Goal: Task Accomplishment & Management: Complete application form

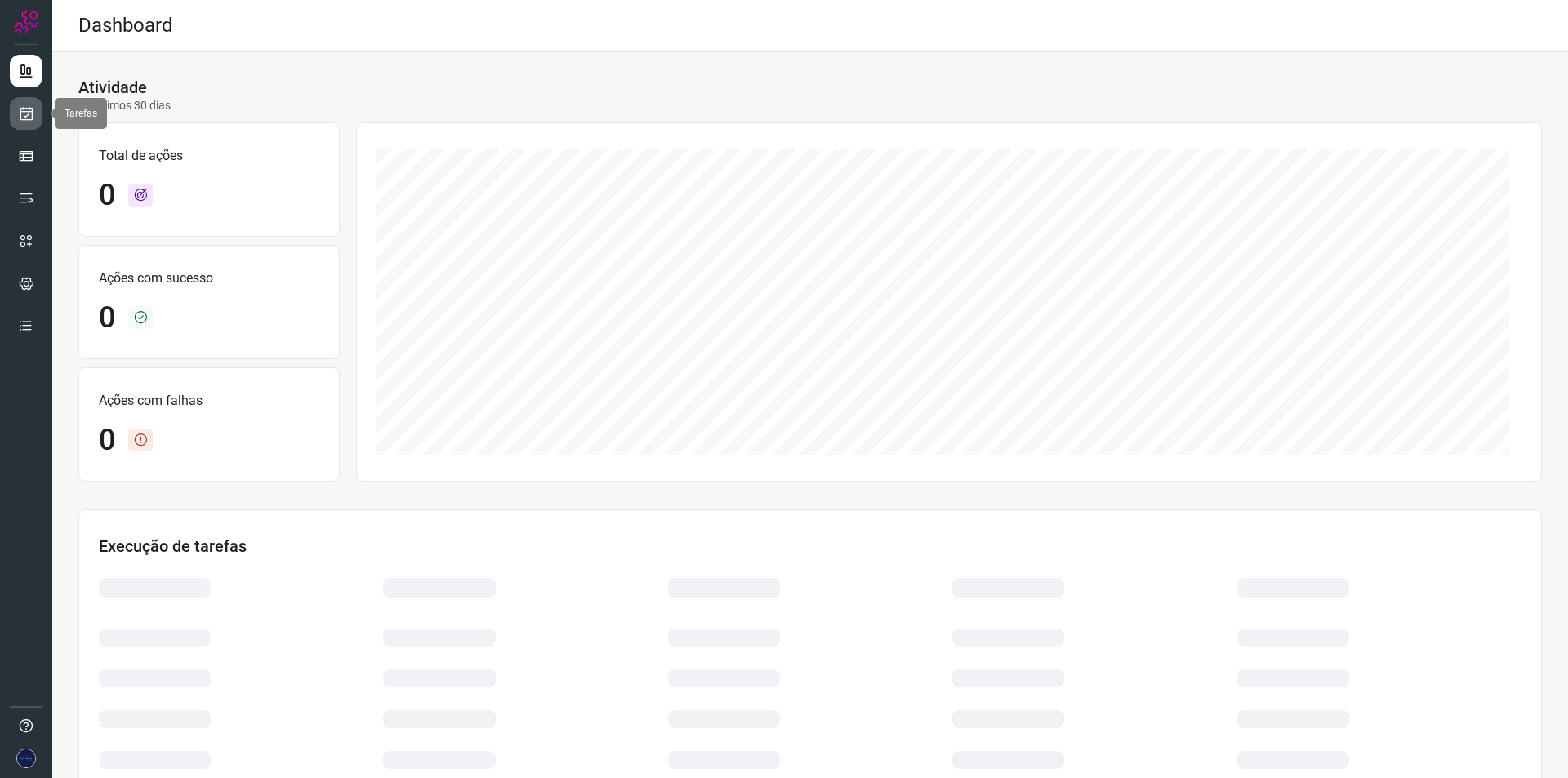
click at [33, 116] on icon at bounding box center [26, 113] width 17 height 16
click at [24, 112] on icon at bounding box center [26, 113] width 17 height 16
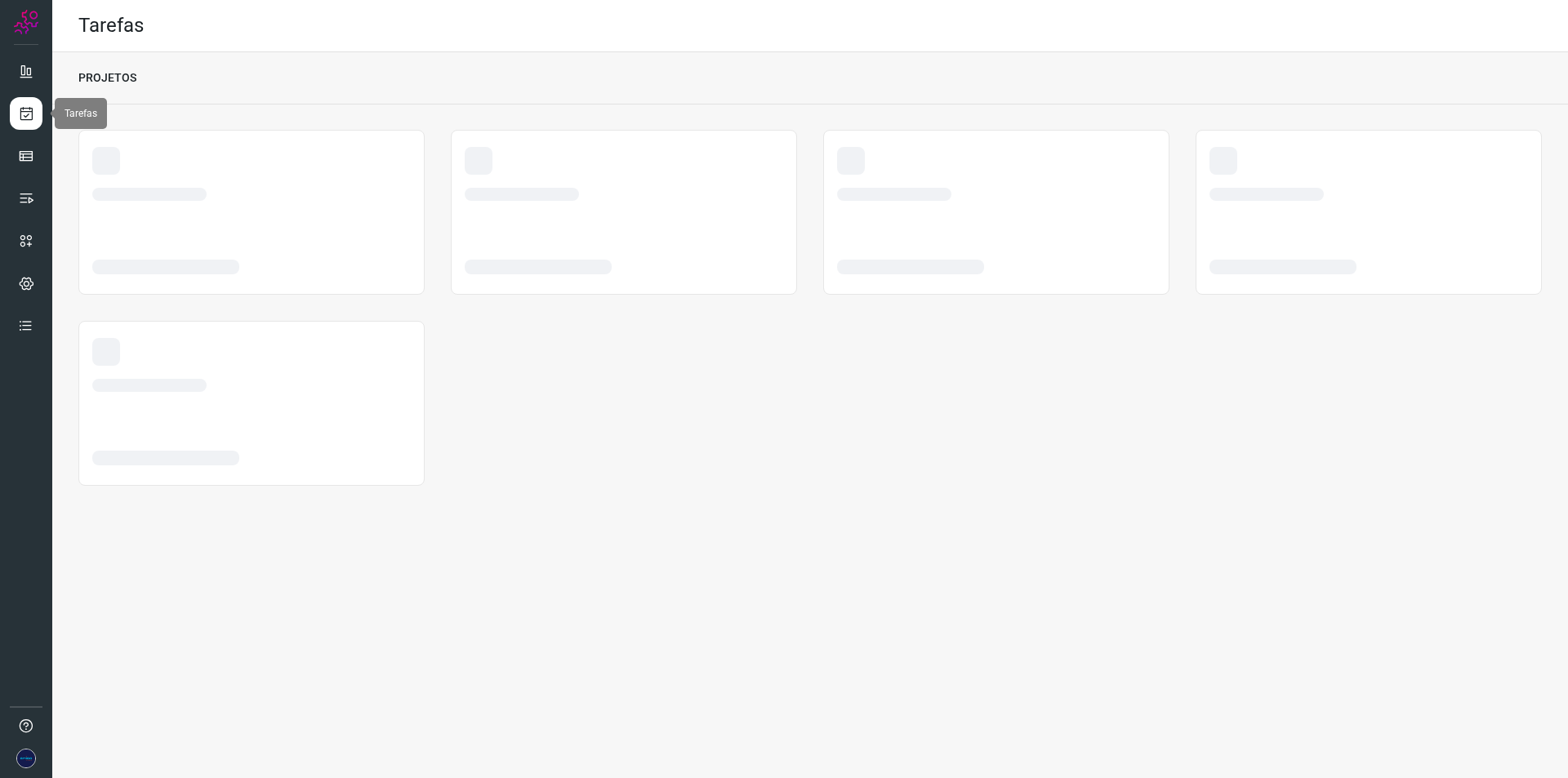
click at [24, 112] on icon at bounding box center [26, 113] width 17 height 16
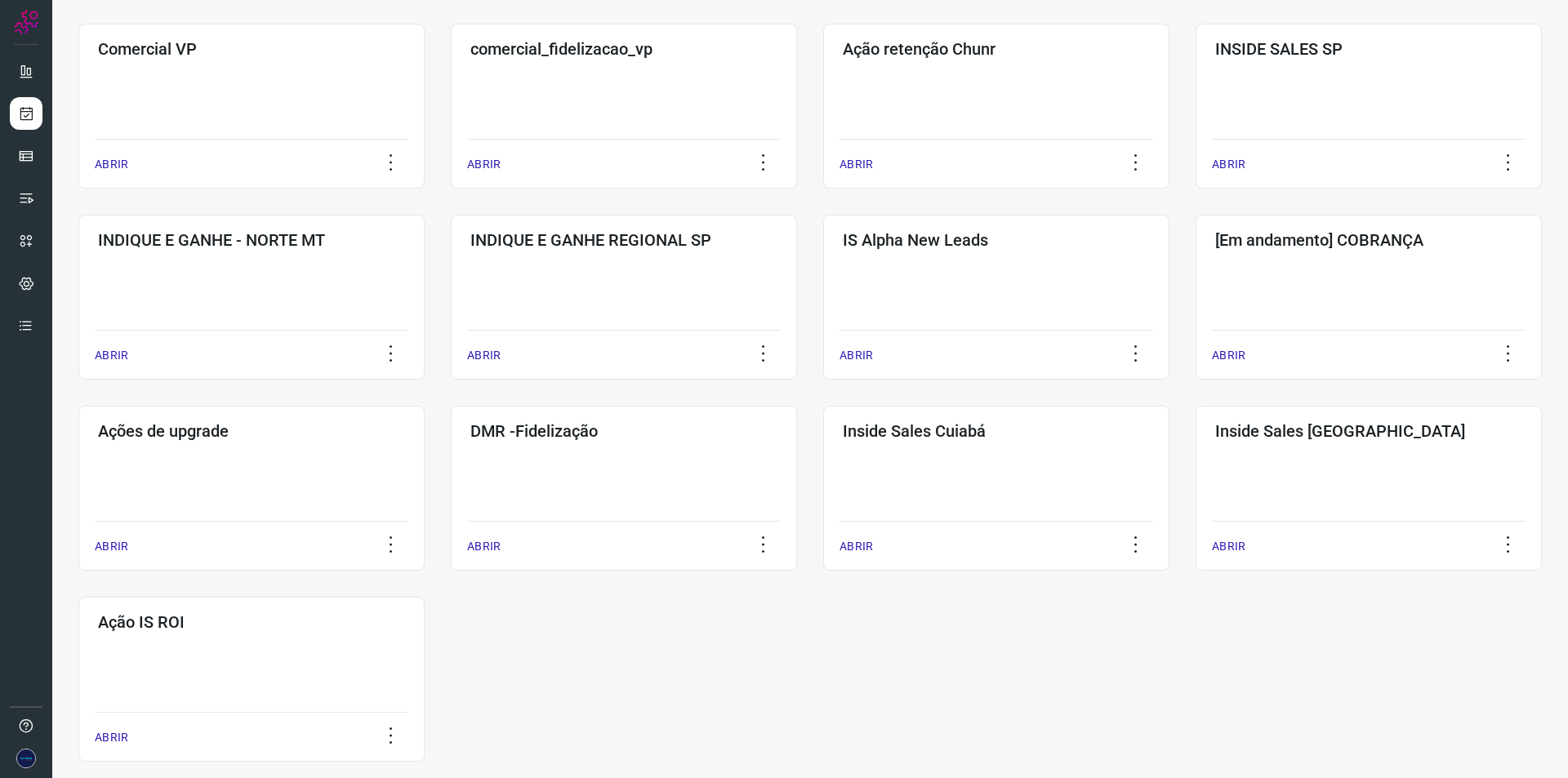
scroll to position [552, 0]
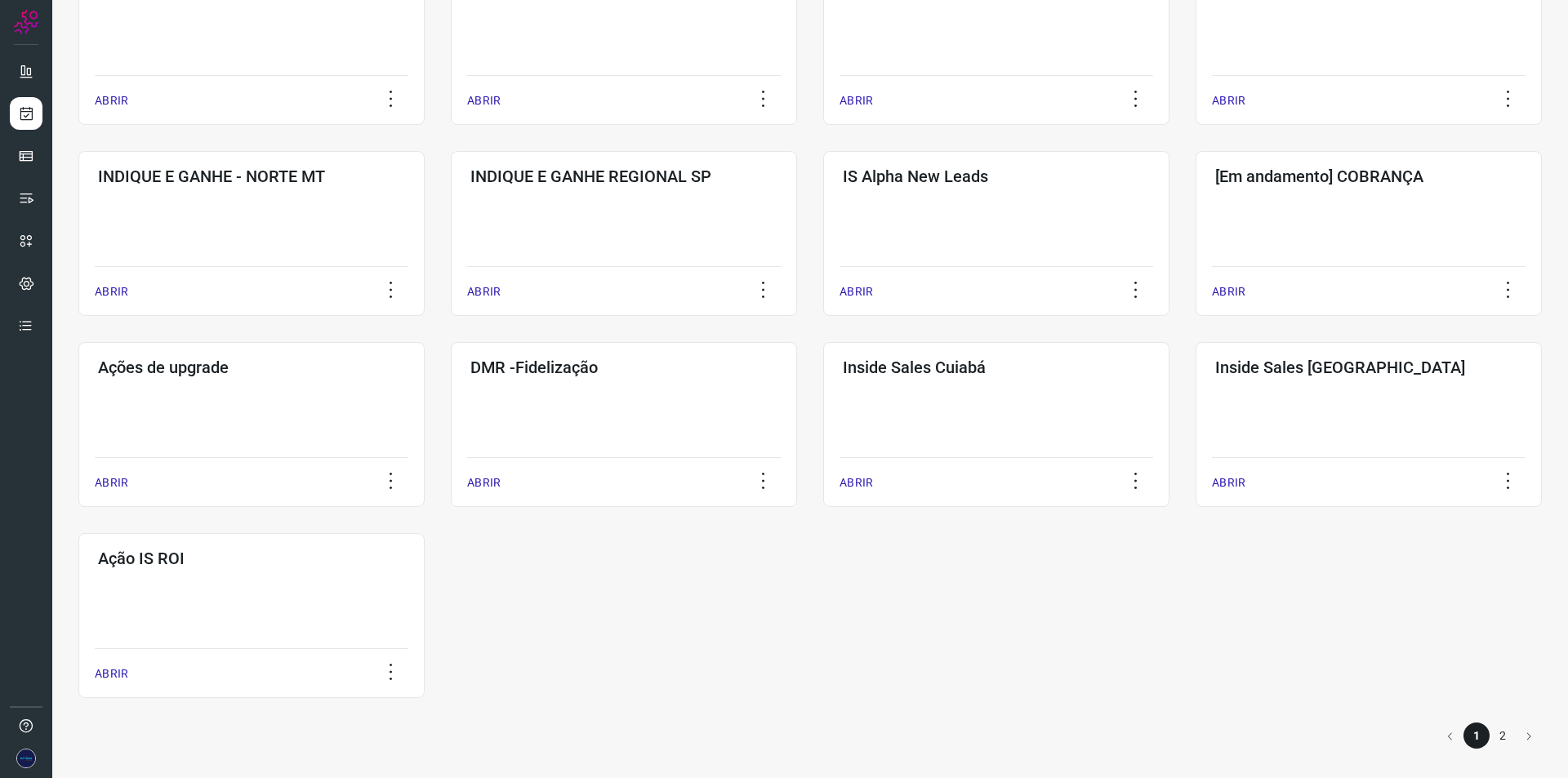
click at [1489, 733] on li "2" at bounding box center [1502, 735] width 26 height 26
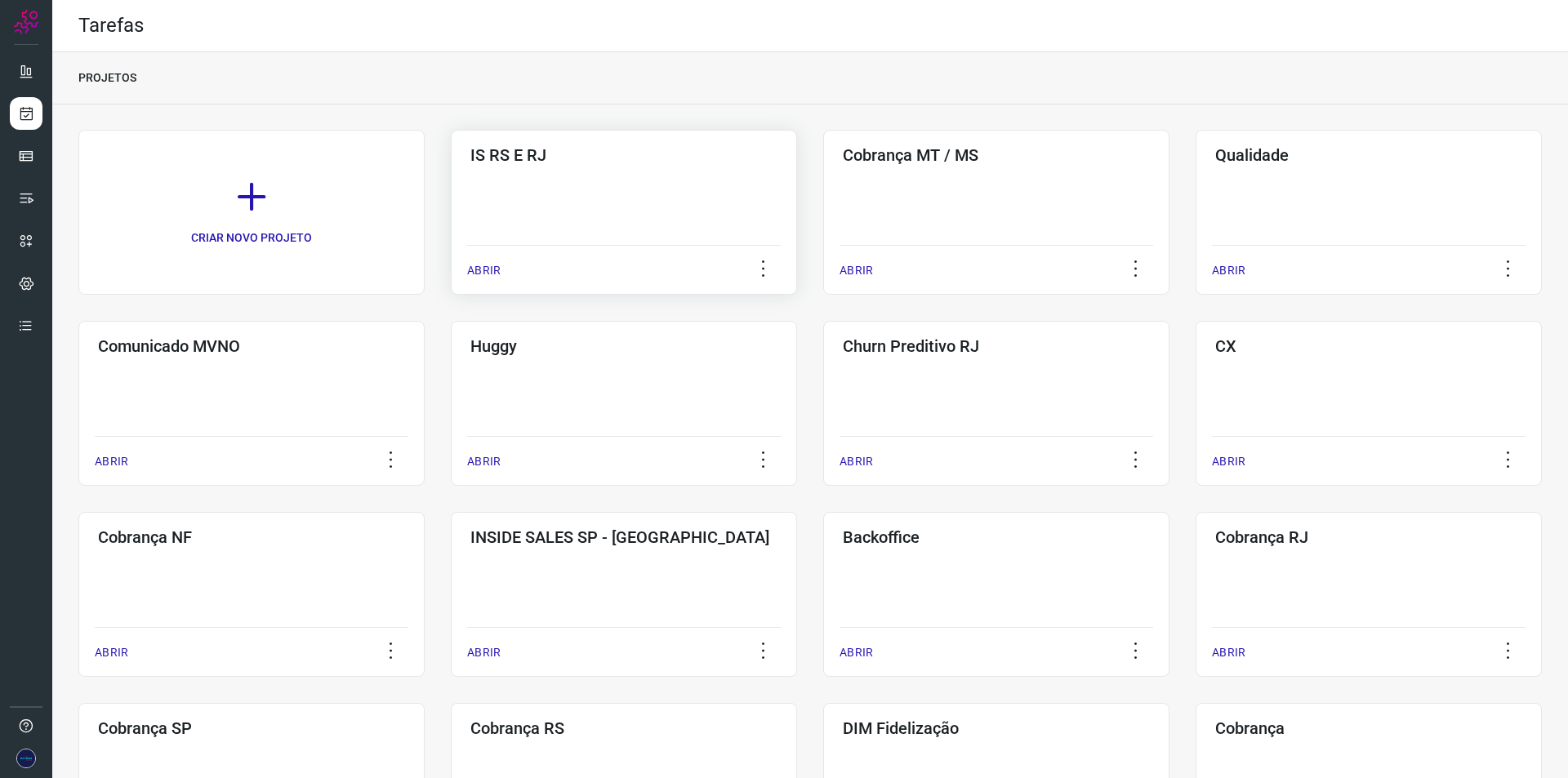
click at [645, 234] on div "IS RS E RJ ABRIR" at bounding box center [624, 212] width 346 height 165
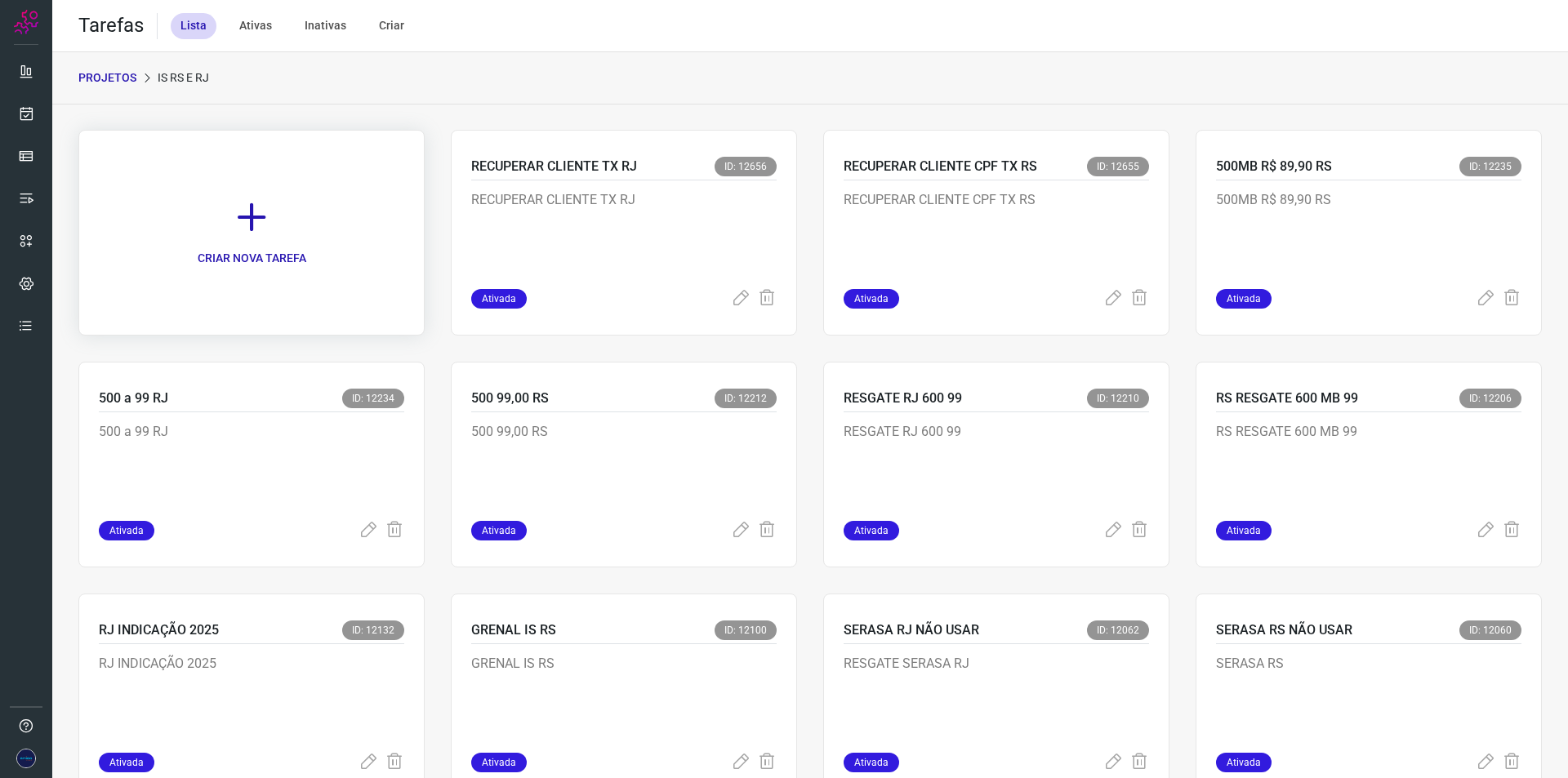
click at [260, 215] on icon at bounding box center [252, 217] width 36 height 36
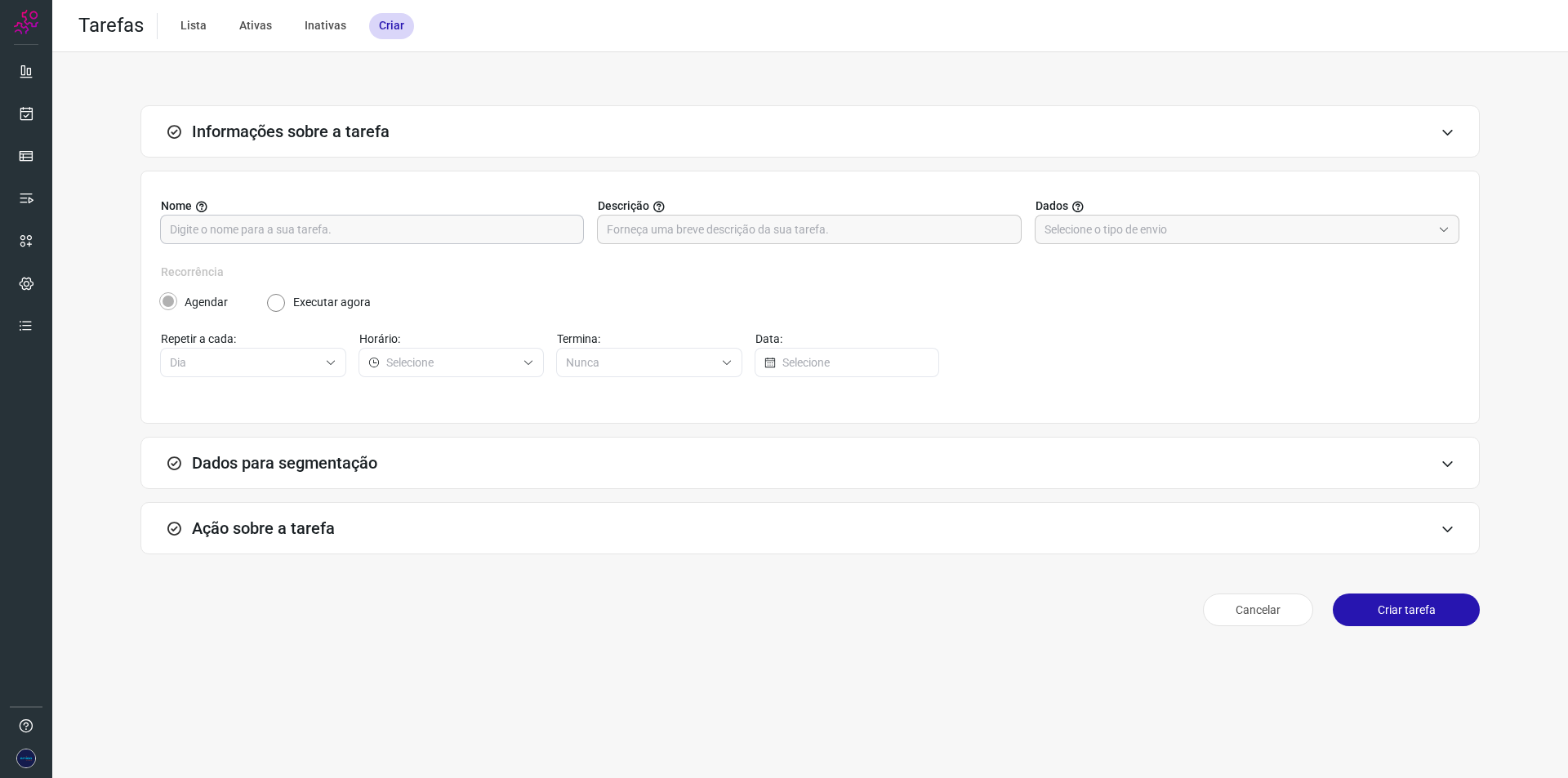
click at [323, 236] on input "text" at bounding box center [372, 229] width 404 height 28
type input "i"
click at [380, 233] on input "IS RJ 500 A 89,90" at bounding box center [372, 229] width 404 height 28
click at [382, 232] on input "IS RJ 500 A 89,90" at bounding box center [372, 229] width 404 height 28
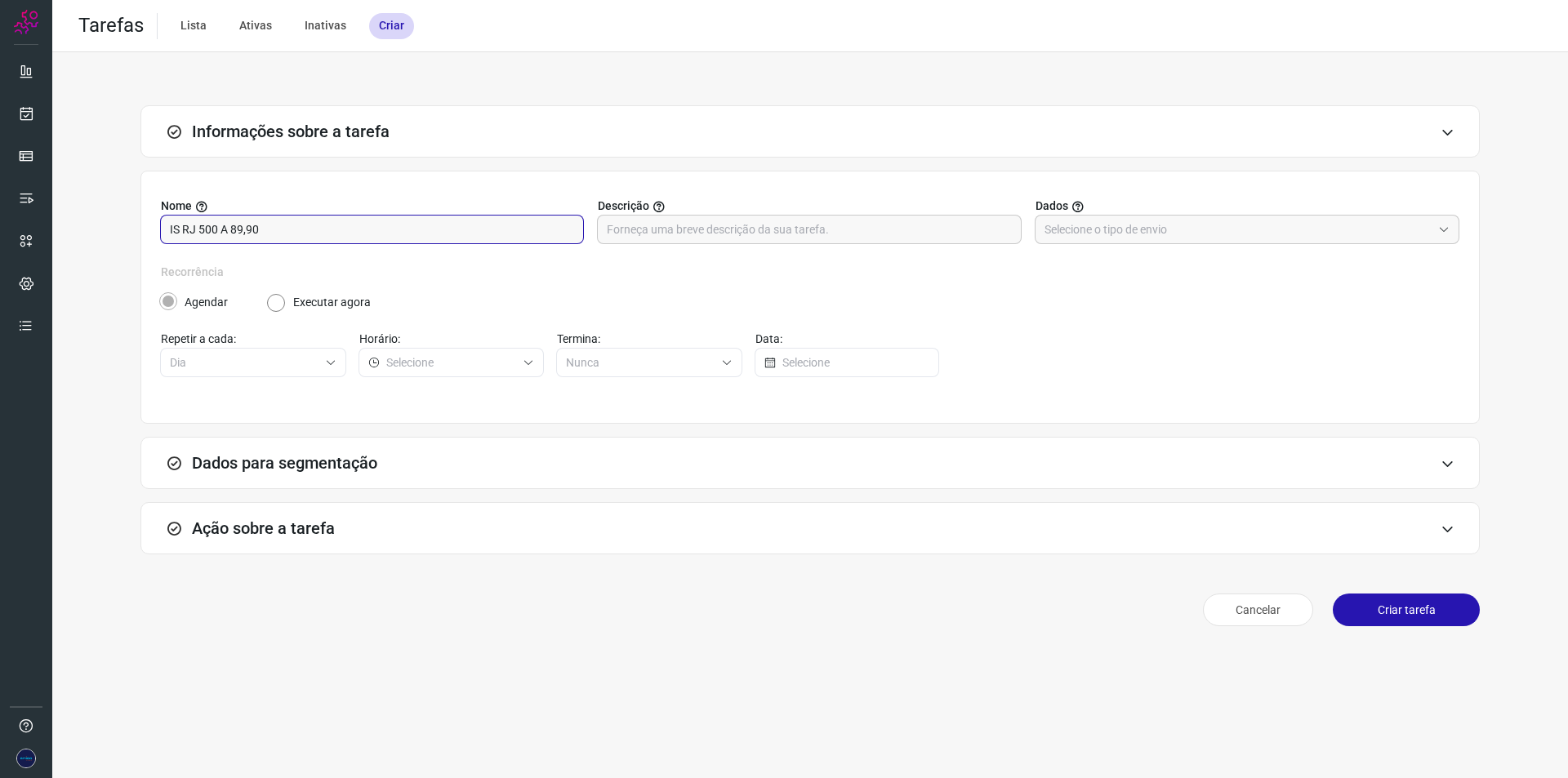
click at [415, 234] on input "IS RJ 500 A 89,90" at bounding box center [372, 229] width 404 height 28
type input "IS RJ 500 A 89,90"
click at [1121, 231] on input "text" at bounding box center [1238, 229] width 387 height 28
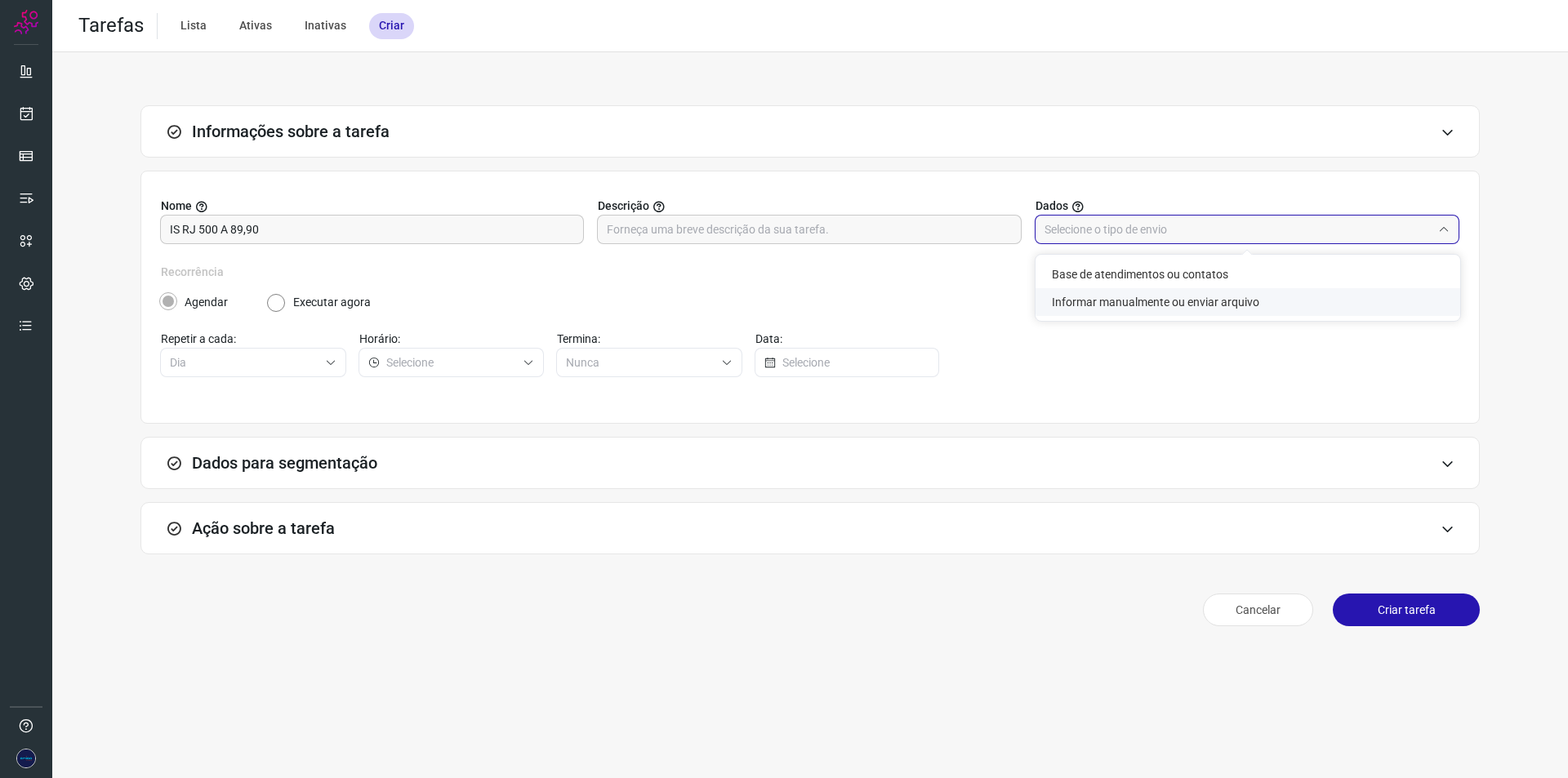
click at [1134, 301] on li "Informar manualmente ou enviar arquivo" at bounding box center [1248, 302] width 424 height 28
type input "Informar manualmente ou enviar arquivo"
radio input "false"
radio input "true"
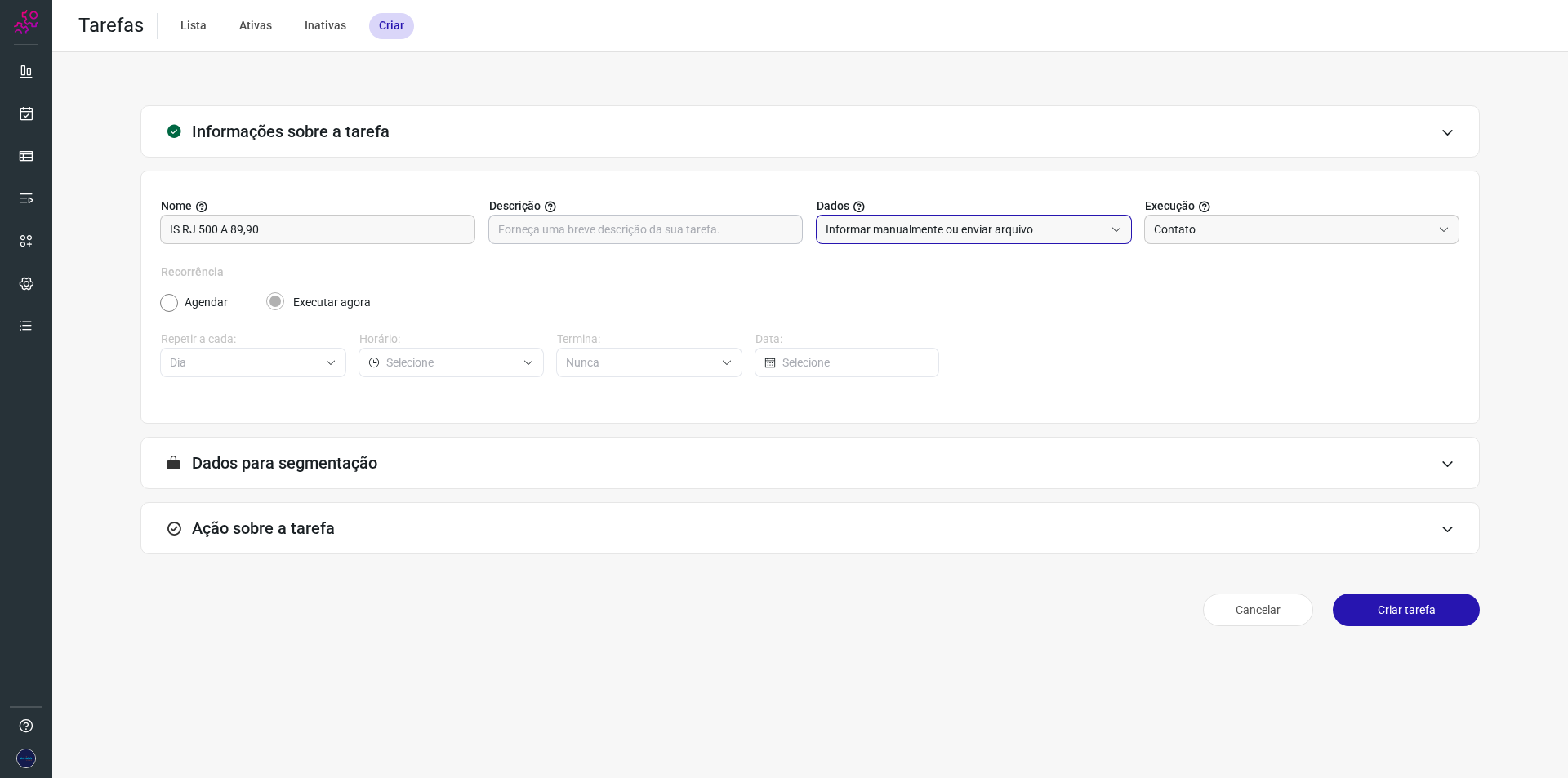
click at [672, 237] on input "text" at bounding box center [646, 229] width 296 height 28
paste input "IS RJ 500 A 89,90"
type input "IS RJ 500 A 89,90"
click at [1027, 360] on div "Recorrência Agendar Executar agora Repetir a cada: Dia Horário: Termina: Nunca …" at bounding box center [810, 330] width 1298 height 133
click at [761, 521] on div "Ação sobre a tarefa" at bounding box center [809, 528] width 1339 height 52
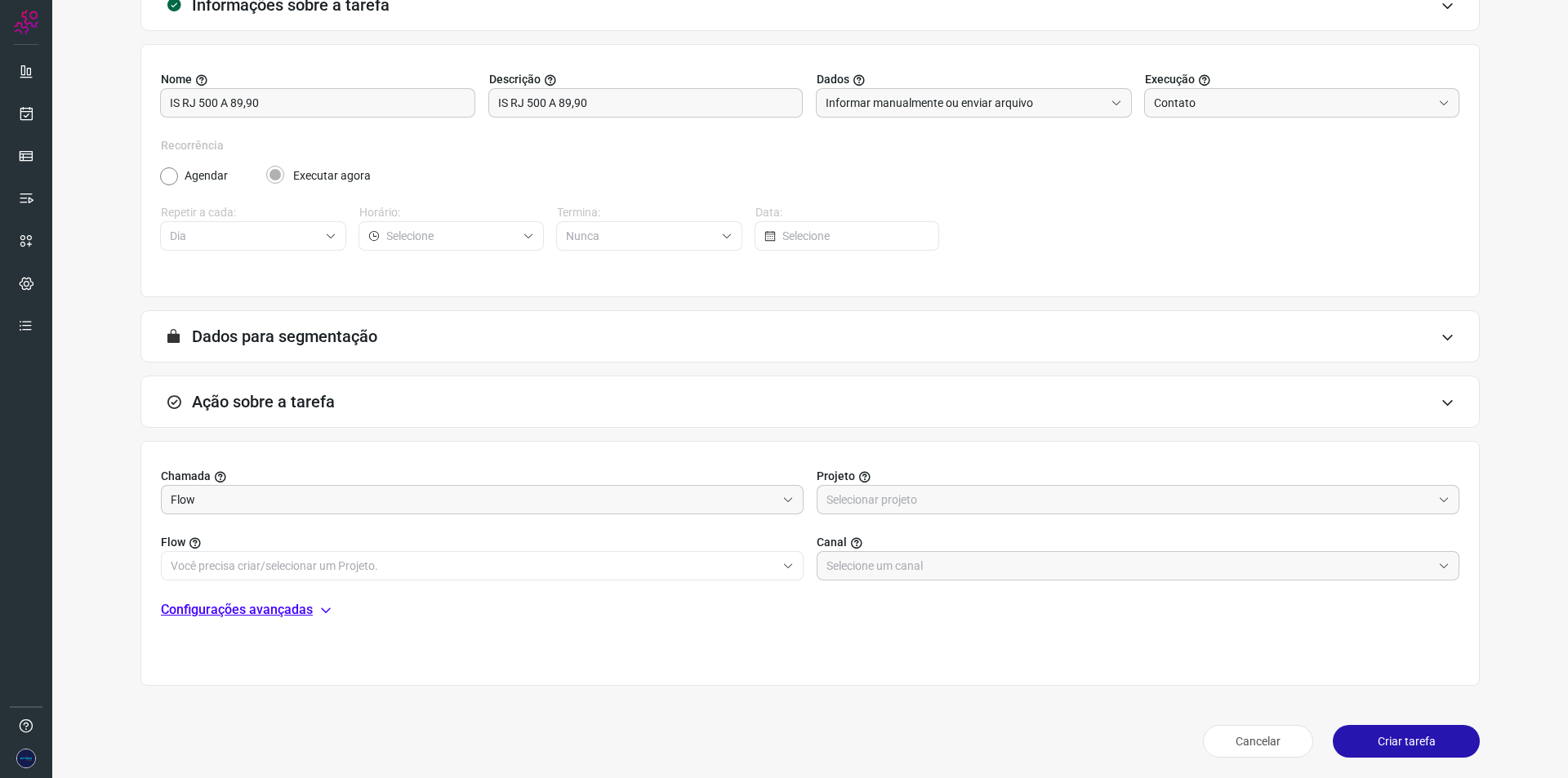
scroll to position [129, 0]
click at [875, 499] on input "text" at bounding box center [1129, 496] width 605 height 28
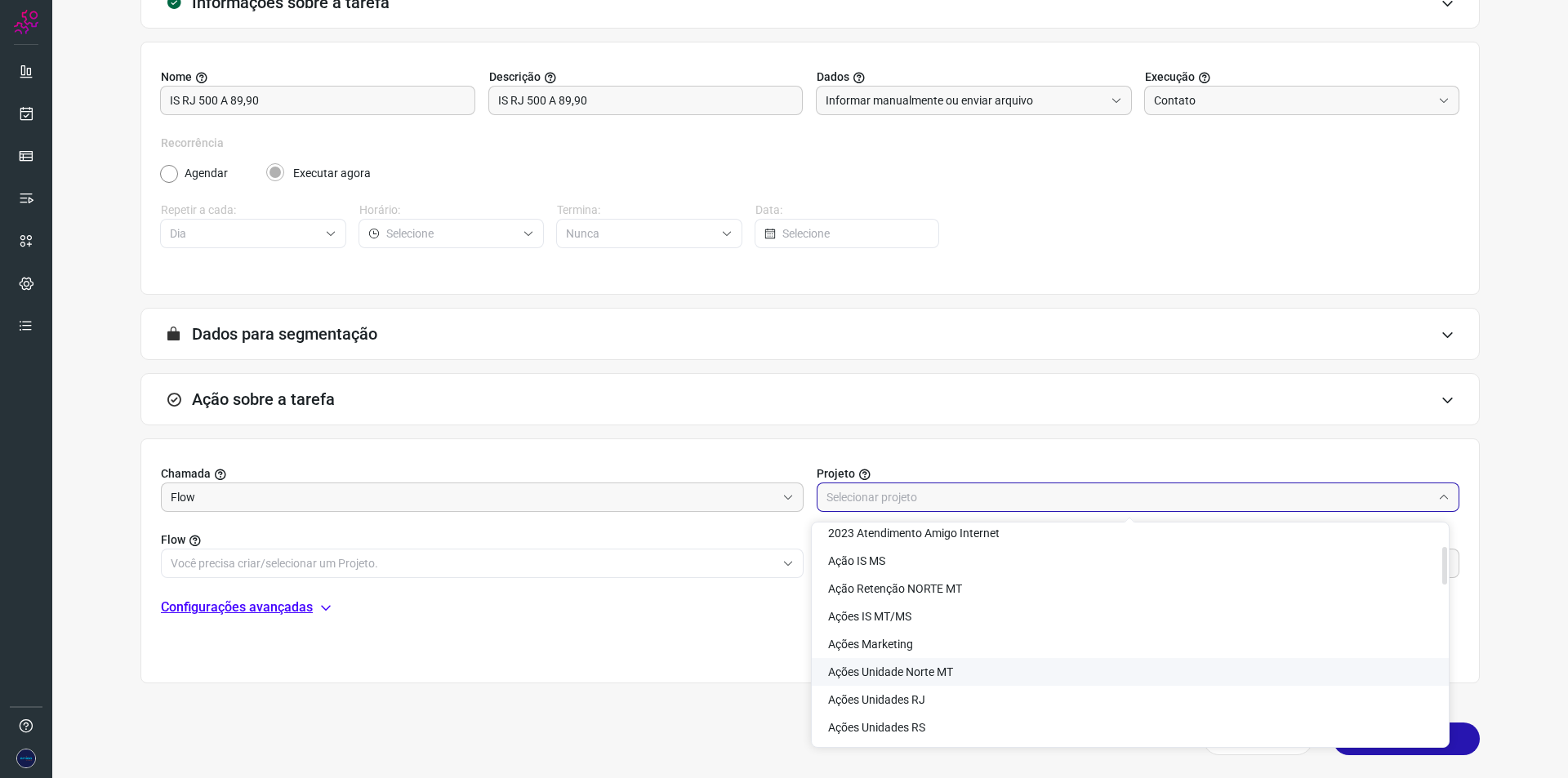
scroll to position [245, 0]
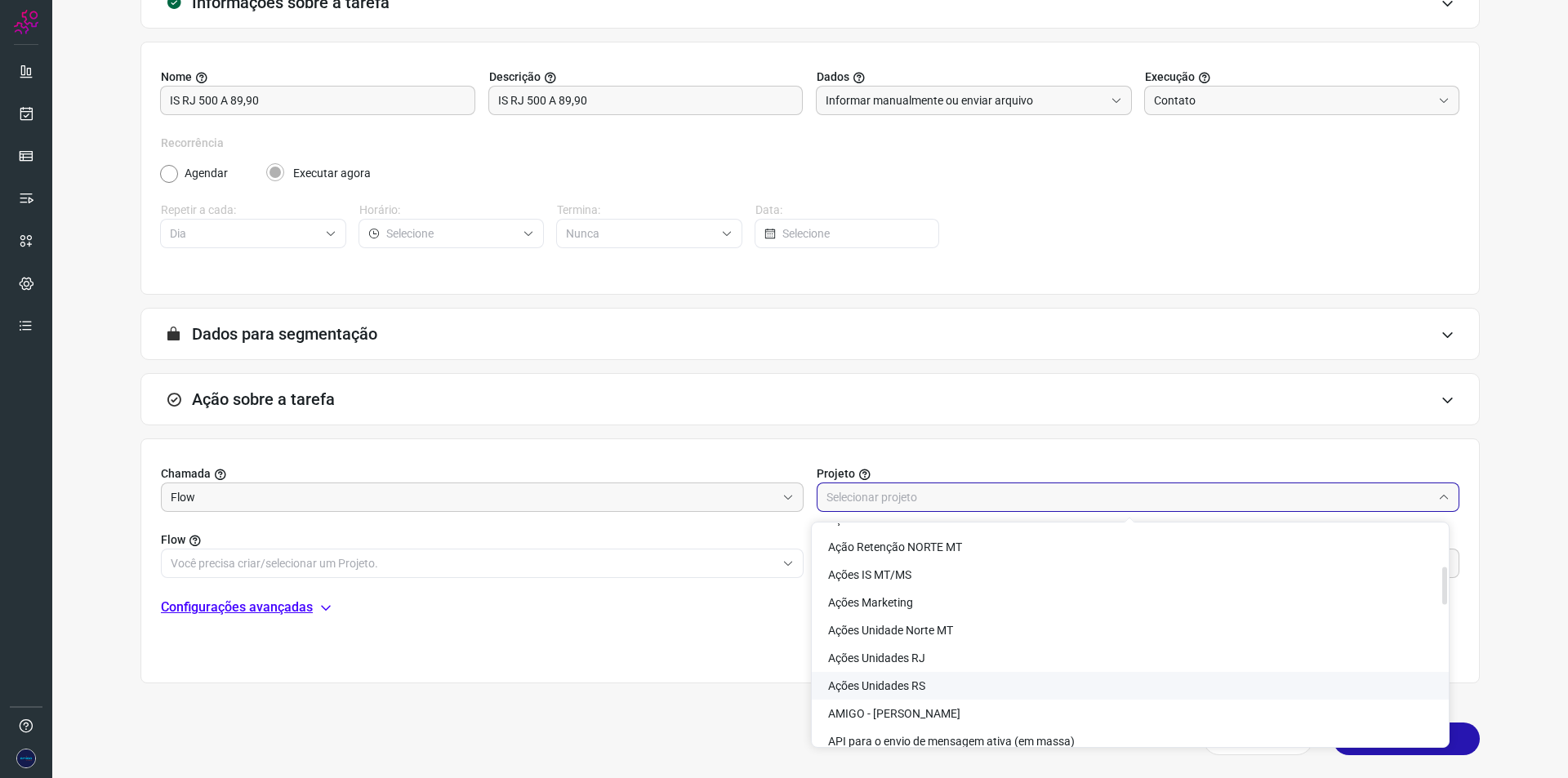
click at [944, 680] on li "Ações Unidades RS" at bounding box center [1130, 685] width 637 height 28
type input "Ações Unidades RS"
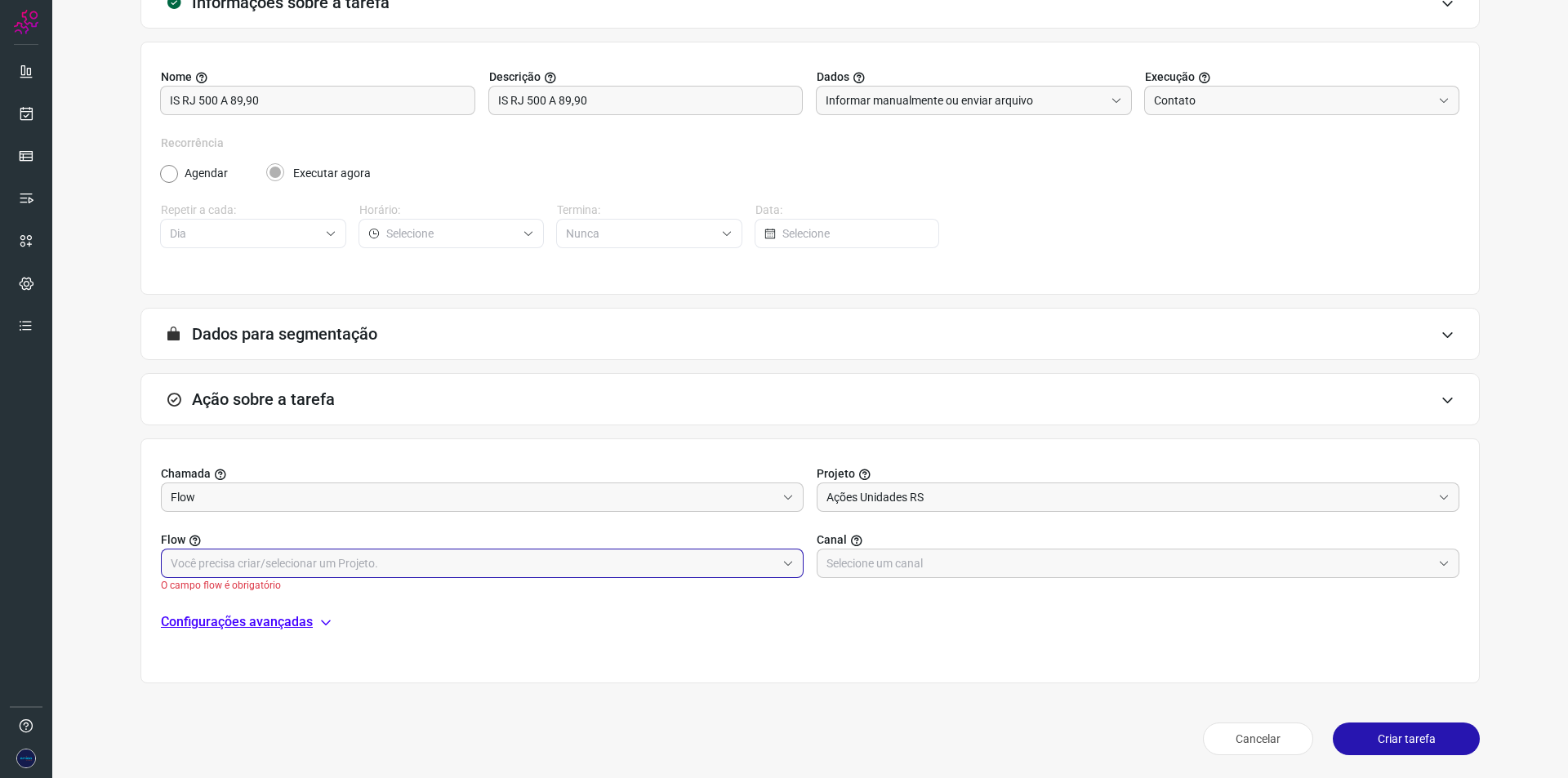
click at [555, 559] on input "text" at bounding box center [474, 563] width 605 height 28
click at [599, 559] on input "text" at bounding box center [474, 563] width 605 height 28
click at [623, 562] on input "text" at bounding box center [474, 563] width 605 height 28
click at [755, 564] on input "text" at bounding box center [474, 563] width 605 height 28
click at [755, 563] on input "text" at bounding box center [474, 563] width 605 height 28
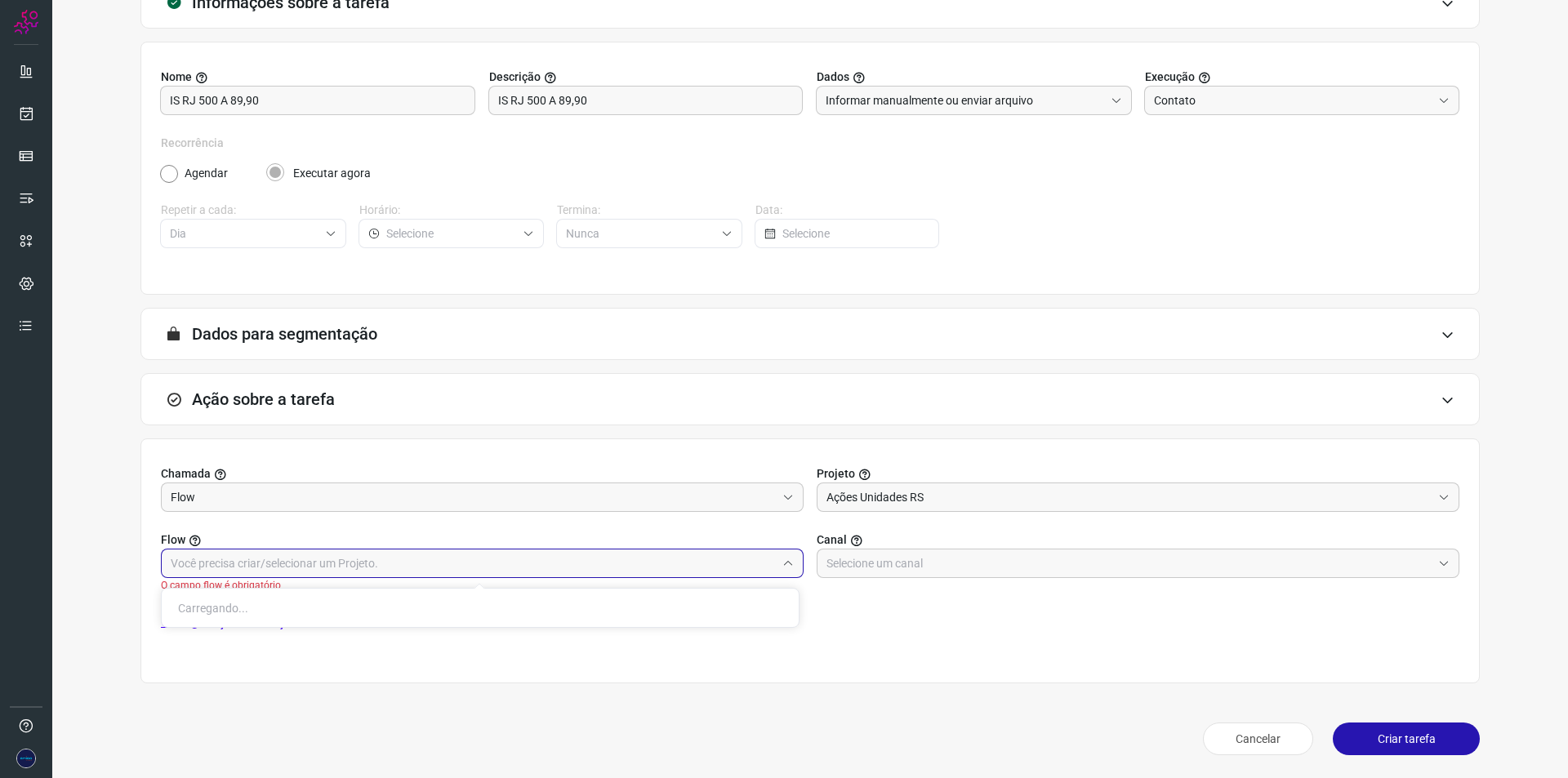
click at [755, 621] on li "Carregando..." at bounding box center [480, 608] width 637 height 28
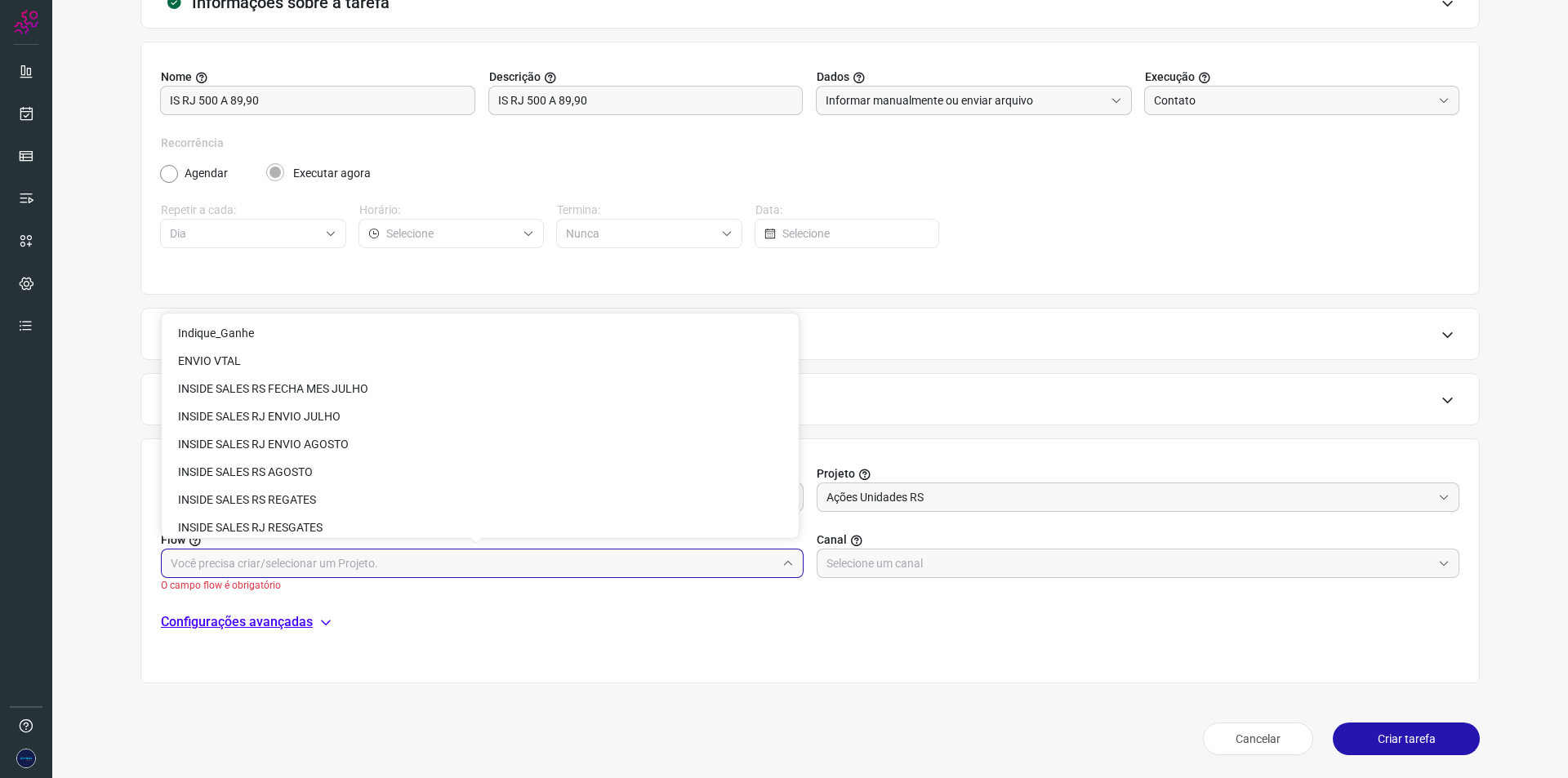
click at [818, 632] on div "Chamada Flow Projeto Ações Unidades RS Flow O campo flow é obrigatório Canal Co…" at bounding box center [809, 561] width 1339 height 245
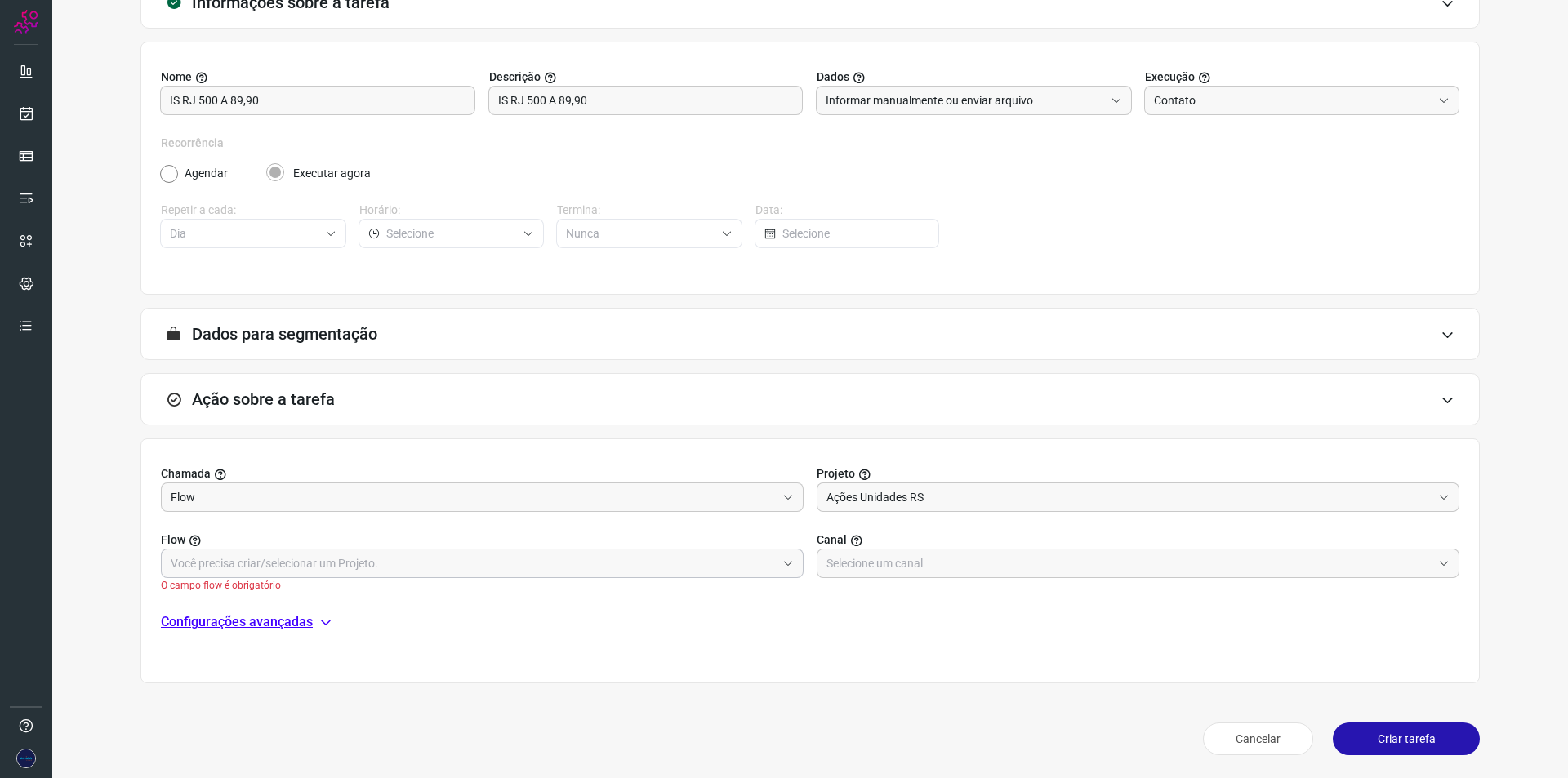
click at [739, 563] on input "text" at bounding box center [474, 563] width 605 height 28
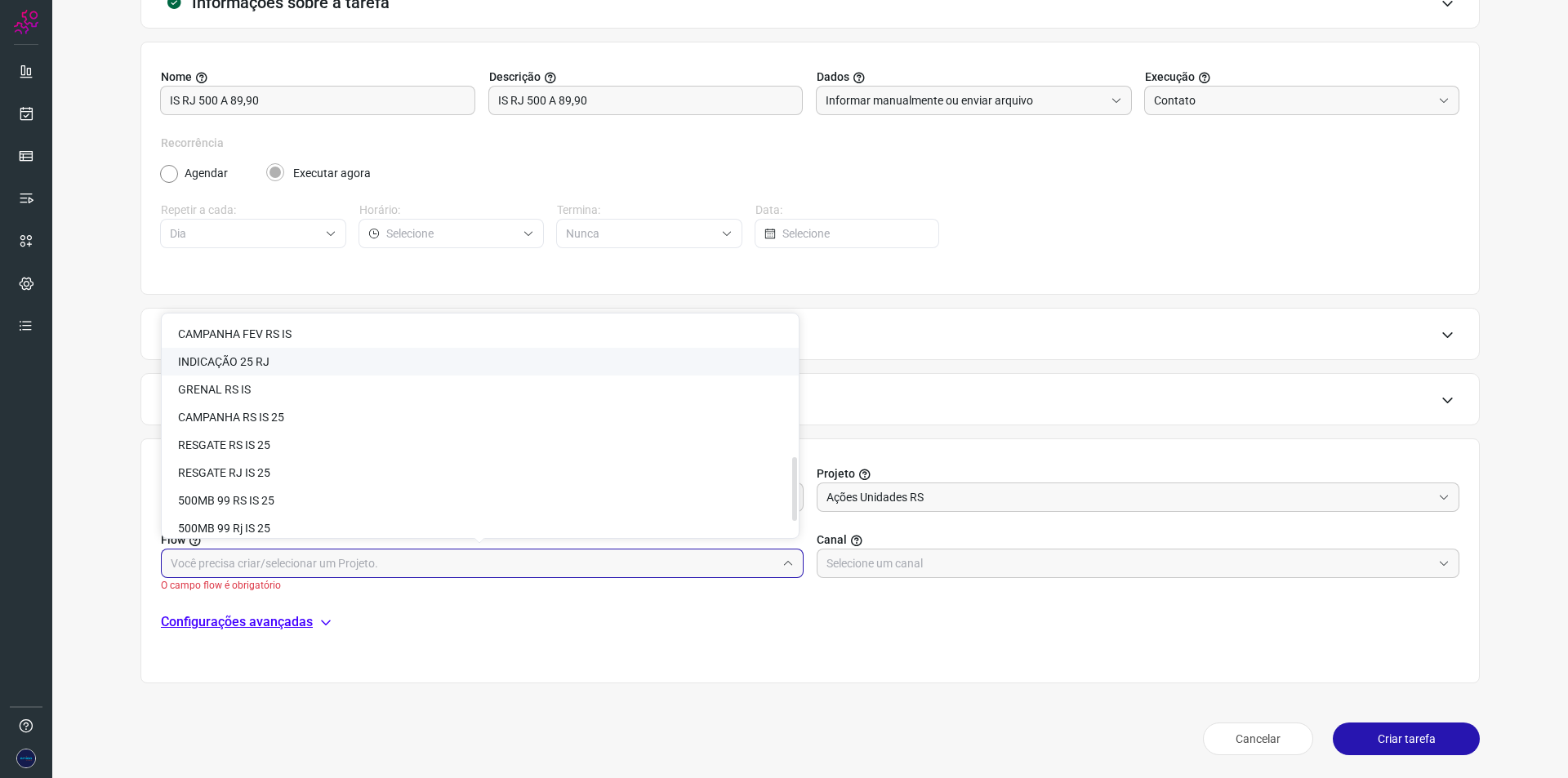
scroll to position [536, 0]
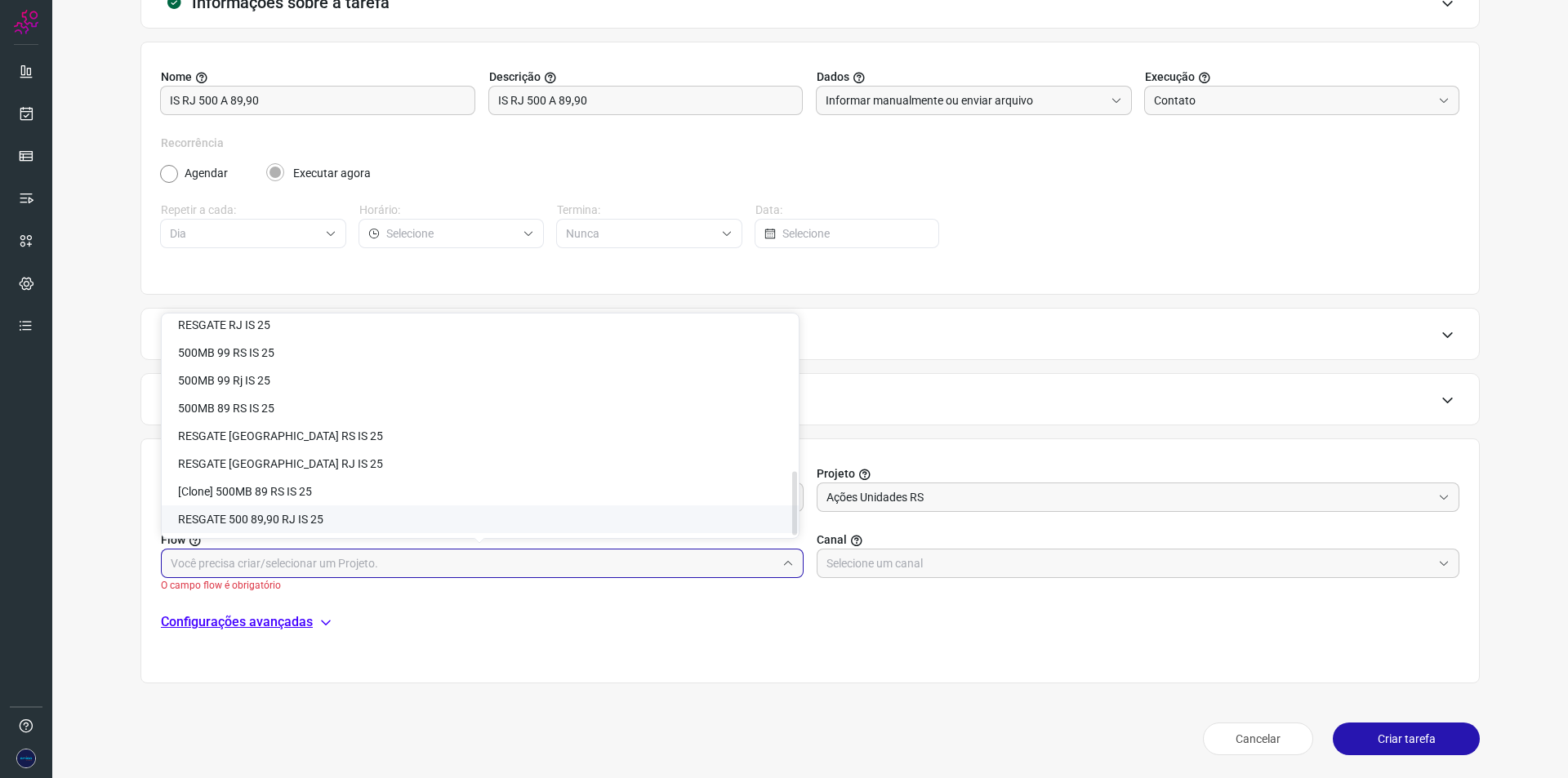
click at [378, 518] on li "RESGATE 500 89,90 RJ IS 25" at bounding box center [480, 519] width 637 height 28
type input "RESGATE 500 89,90 RJ IS 25"
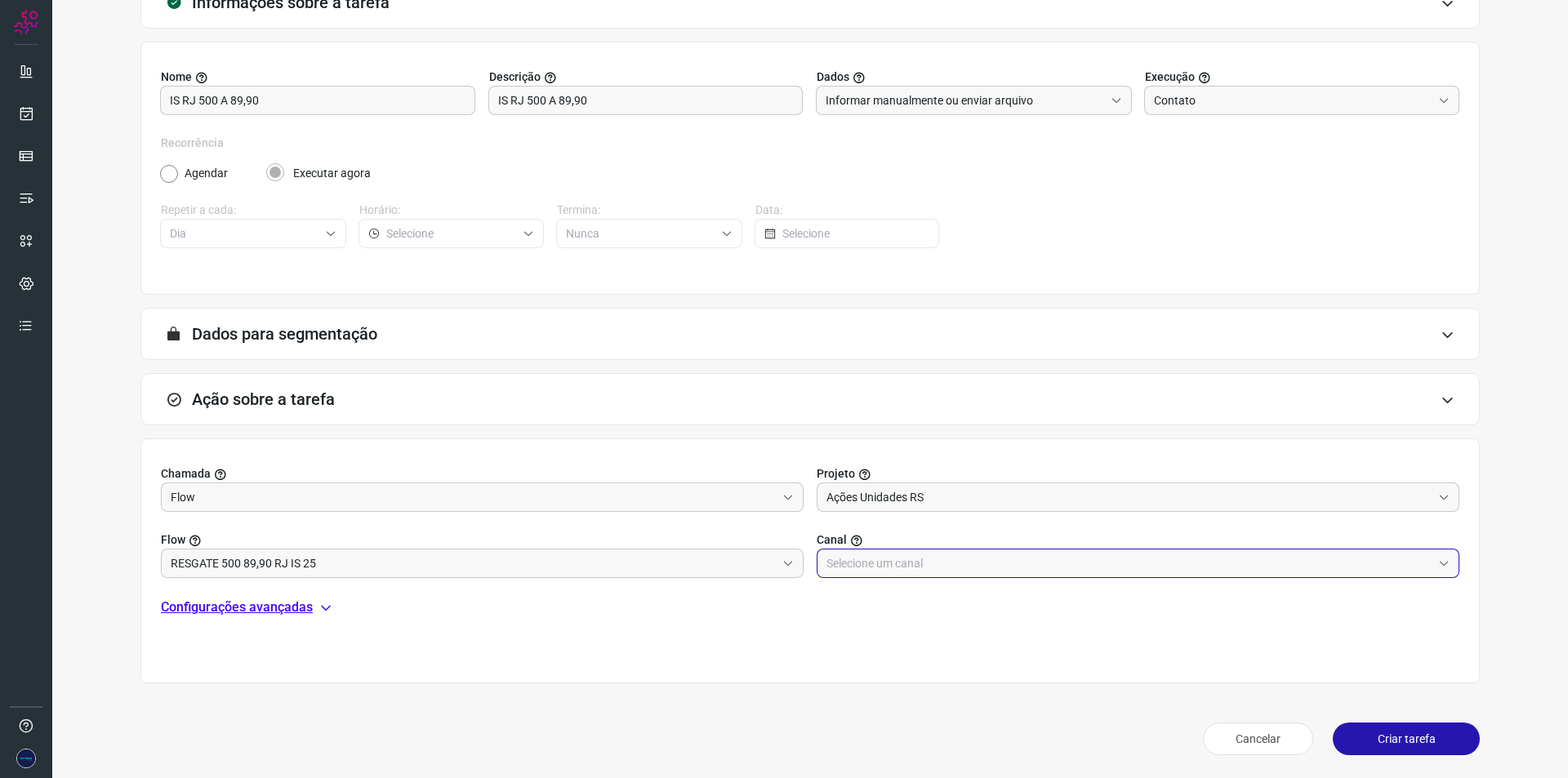
click at [857, 558] on input "text" at bounding box center [1129, 563] width 605 height 28
click at [958, 501] on li "Amigo 0800" at bounding box center [1130, 497] width 637 height 28
type input "Amigo 0800"
click at [304, 609] on p "Configurações avançadas" at bounding box center [236, 607] width 152 height 19
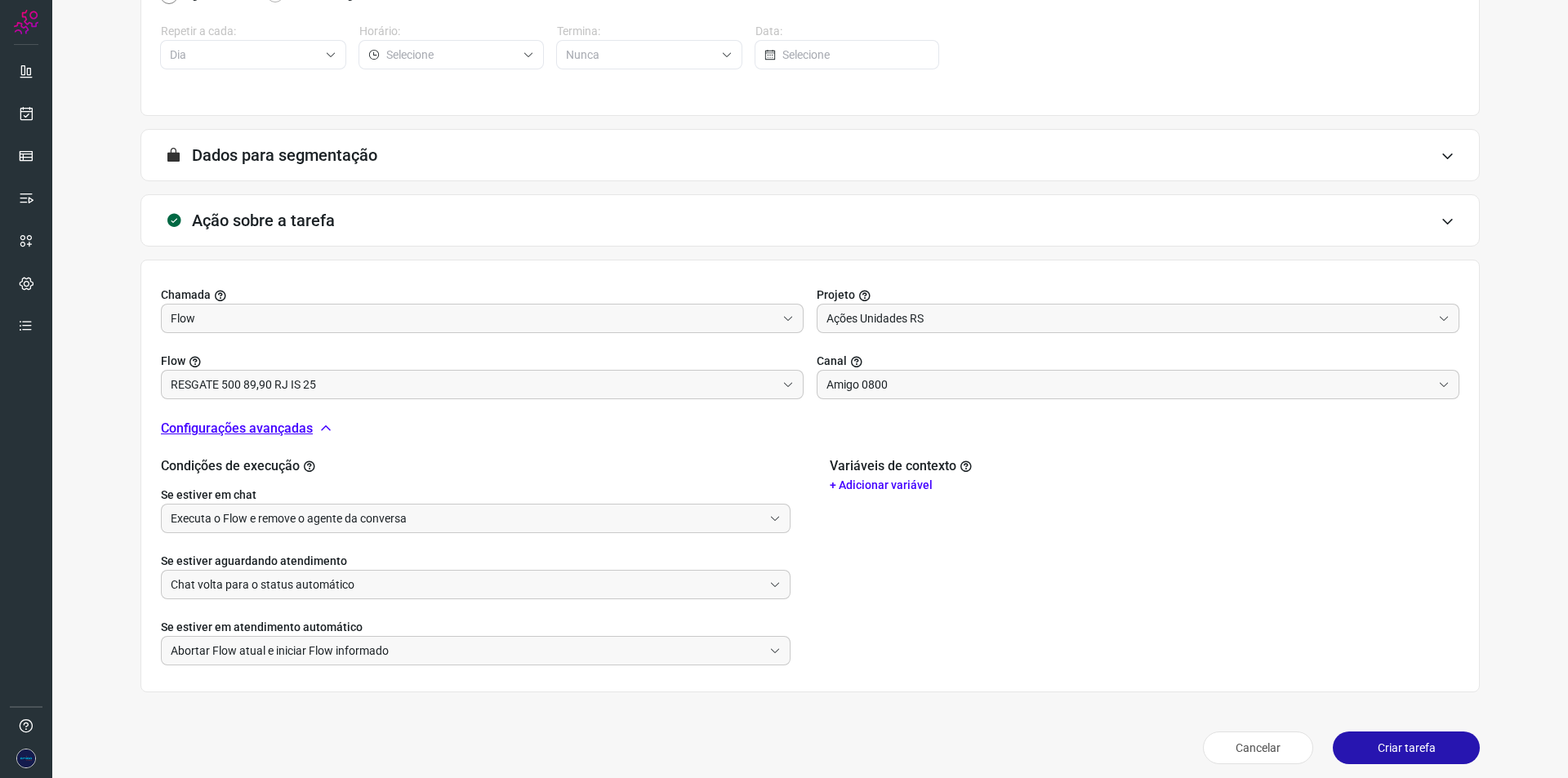
scroll to position [317, 0]
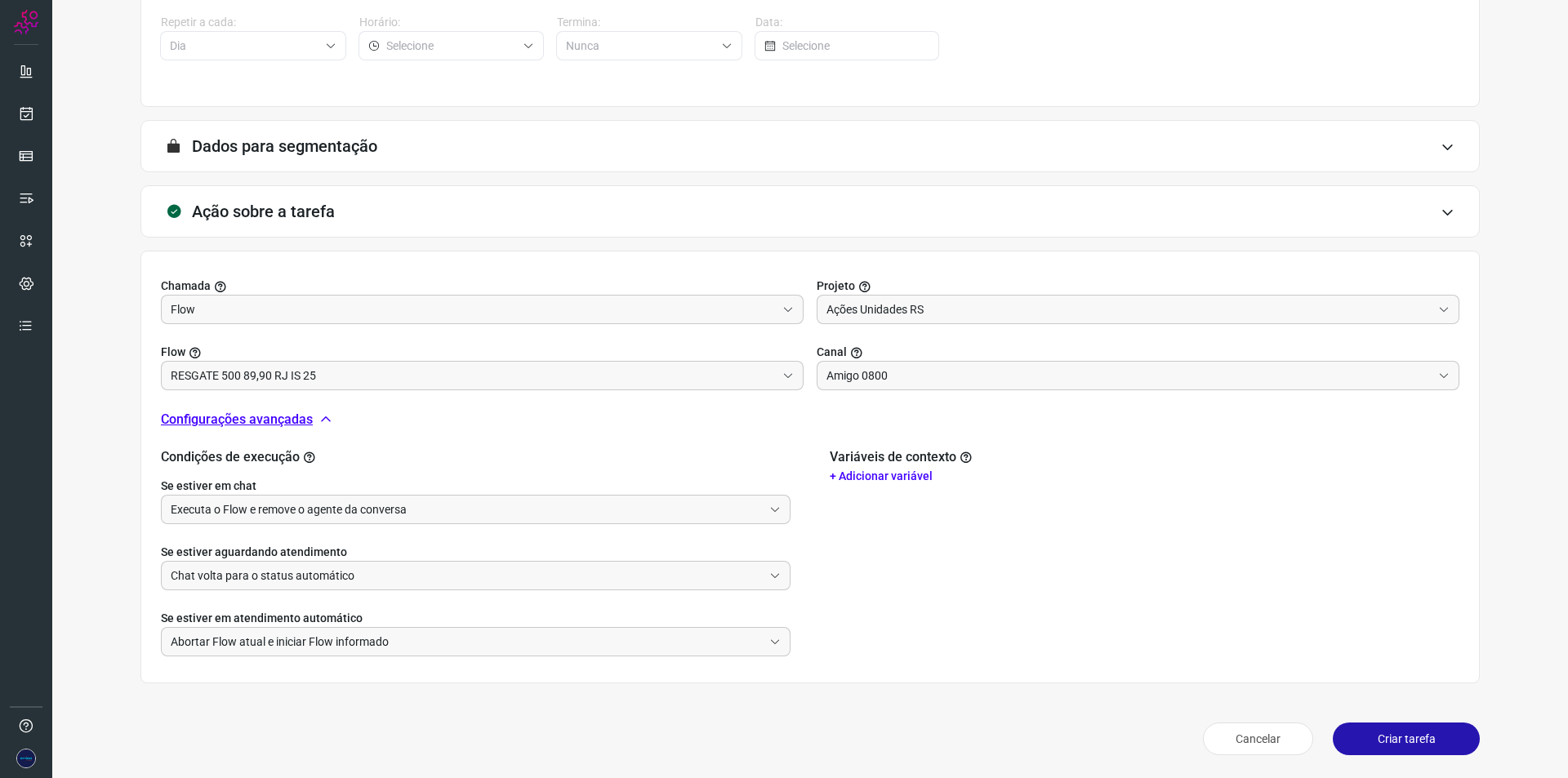
click at [1372, 732] on button "Criar tarefa" at bounding box center [1405, 739] width 147 height 33
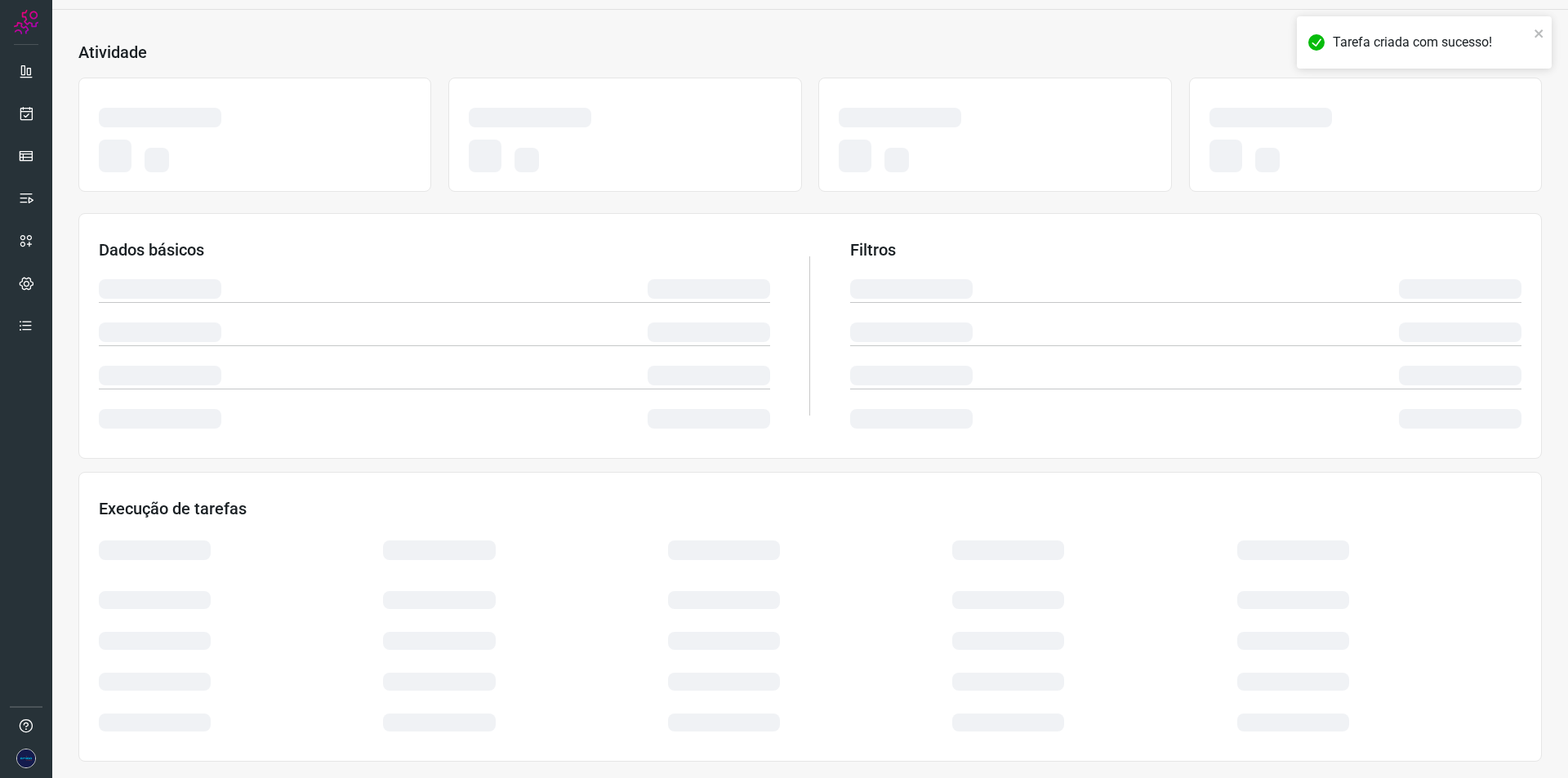
scroll to position [65, 0]
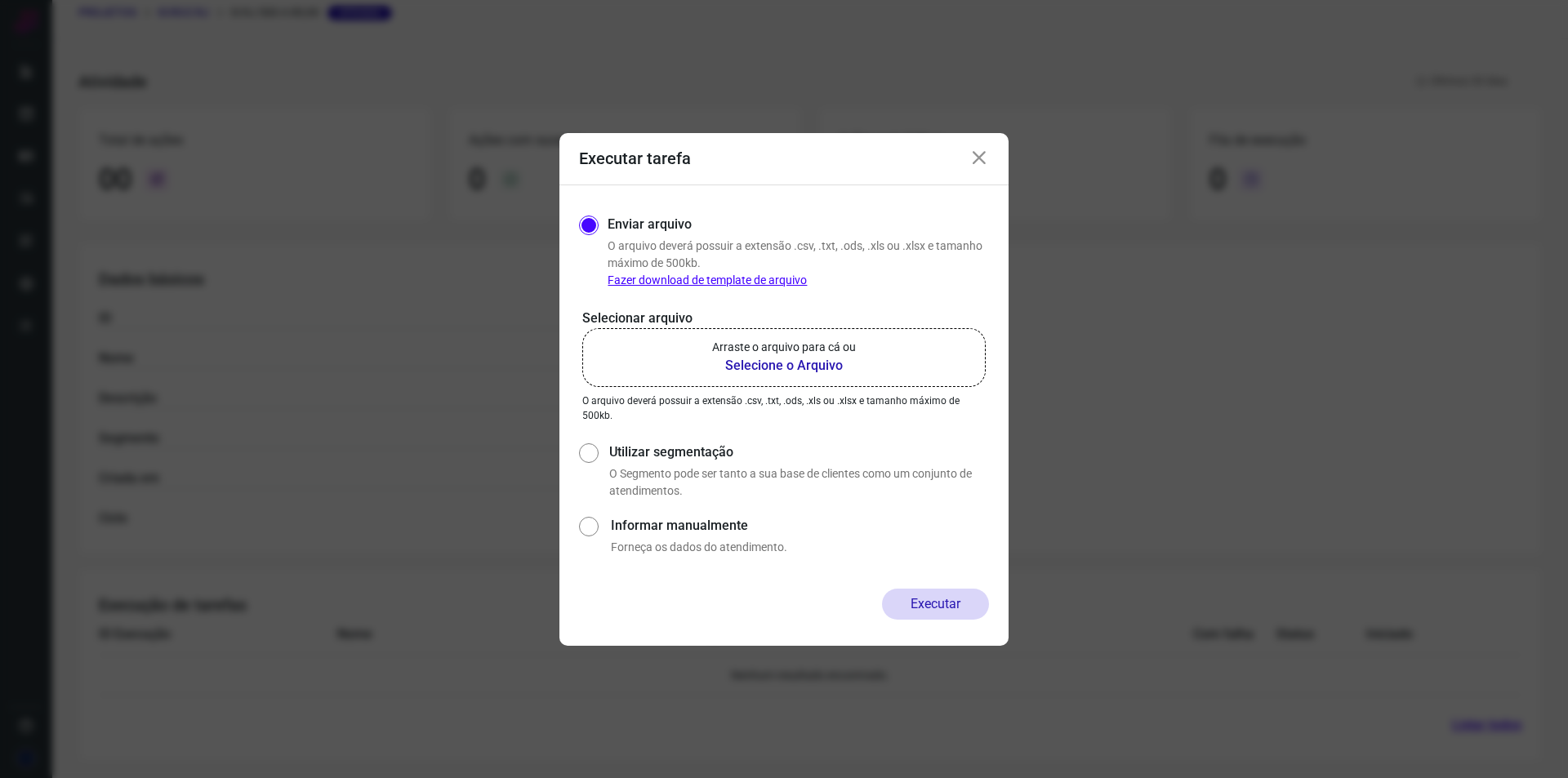
click at [790, 365] on b "Selecione o Arquivo" at bounding box center [783, 366] width 143 height 19
click at [0, 0] on input "Arraste o arquivo para cá ou Selecione o Arquivo" at bounding box center [0, 0] width 0 height 0
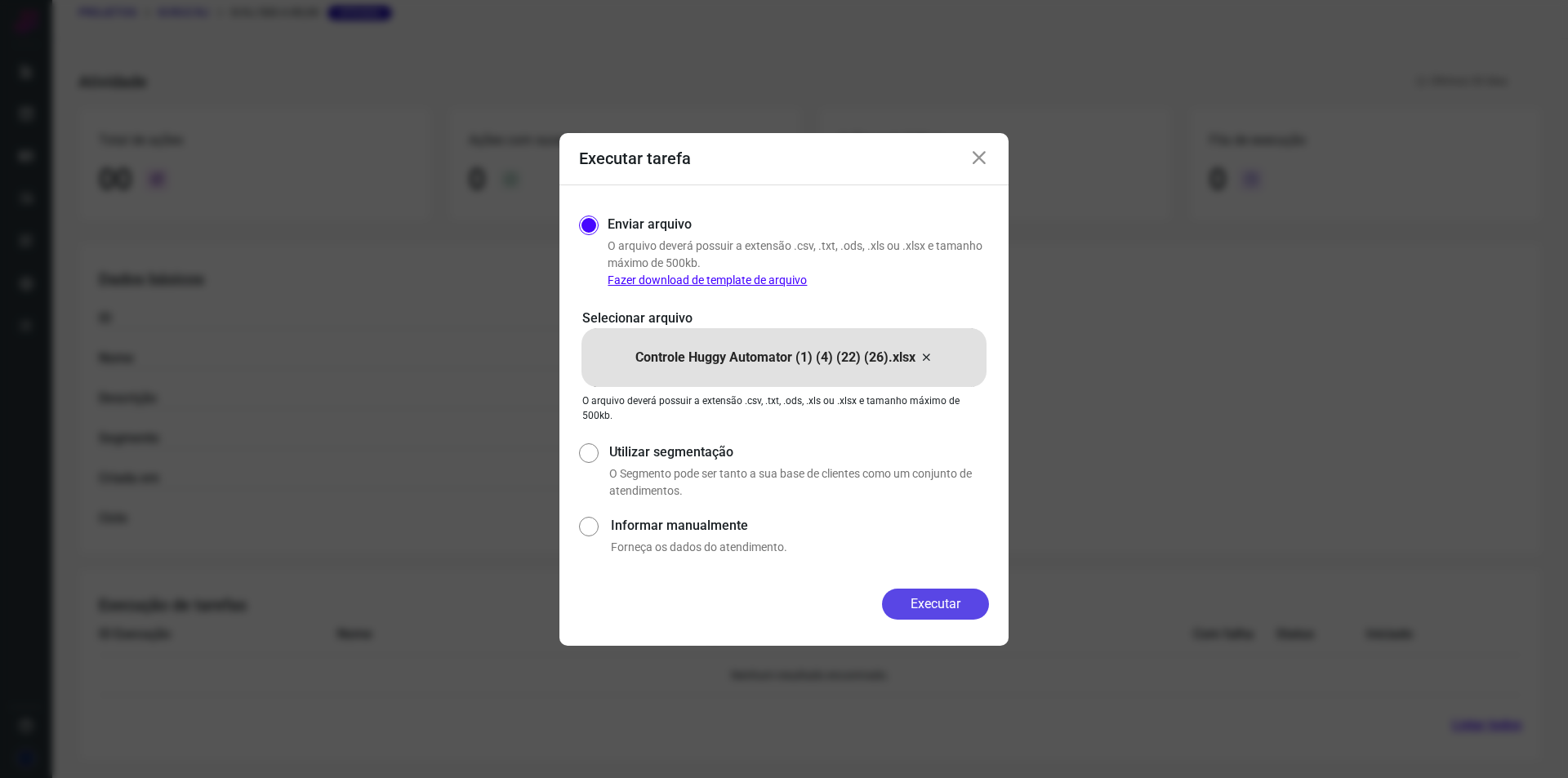
click at [964, 603] on button "Executar" at bounding box center [936, 604] width 107 height 31
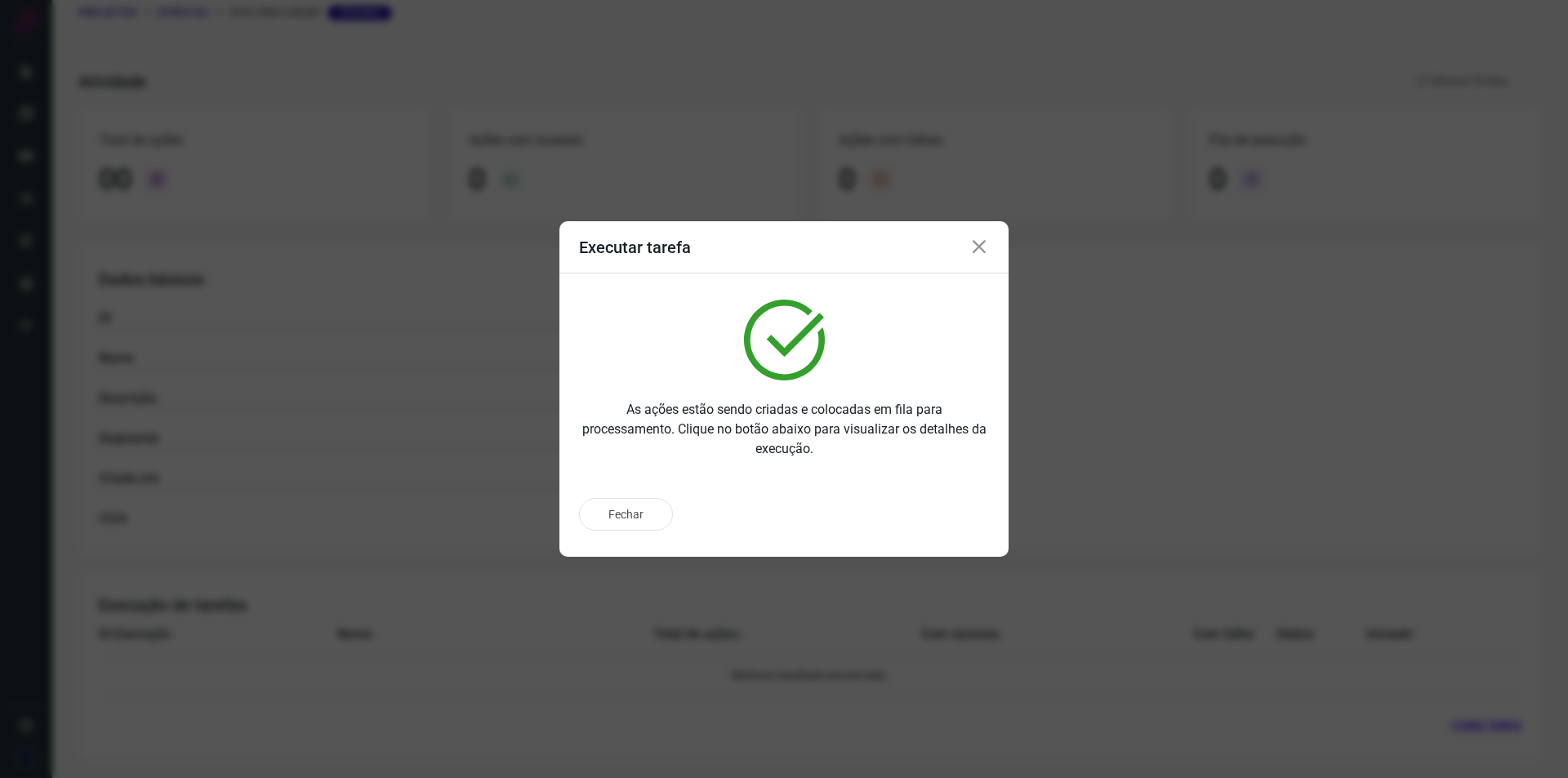
click at [980, 246] on icon at bounding box center [979, 246] width 19 height 19
